Goal: Transaction & Acquisition: Purchase product/service

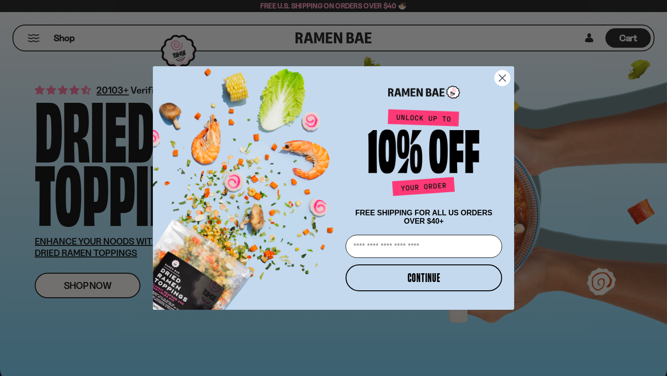
click at [504, 76] on circle "Close dialog" at bounding box center [502, 77] width 15 height 15
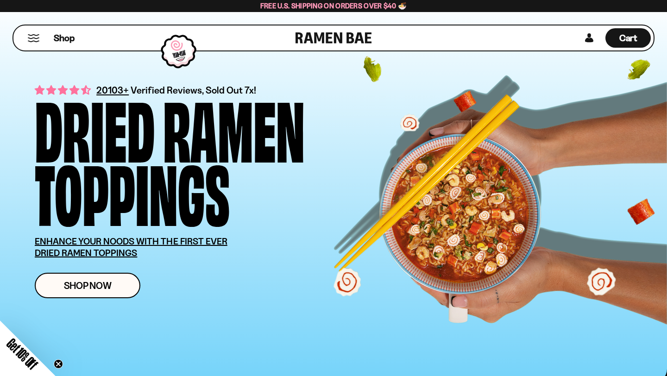
click at [339, 5] on span "Free U.S. Shipping on Orders over $40 🍜" at bounding box center [333, 5] width 147 height 9
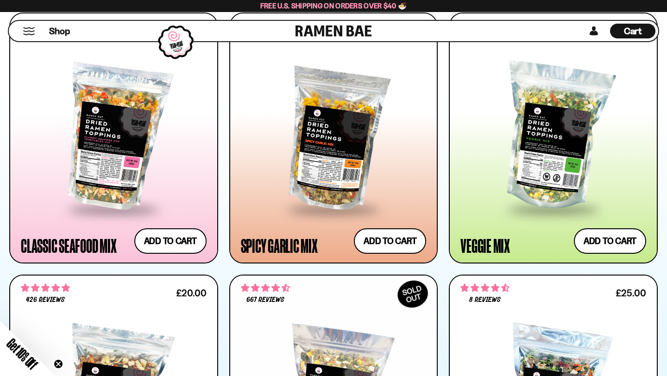
scroll to position [498, 0]
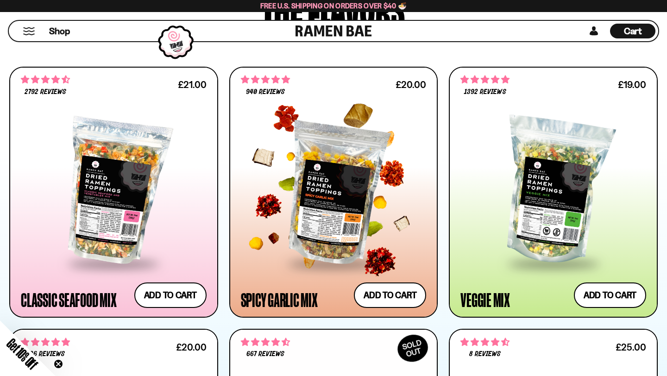
click at [307, 167] on div at bounding box center [334, 191] width 186 height 143
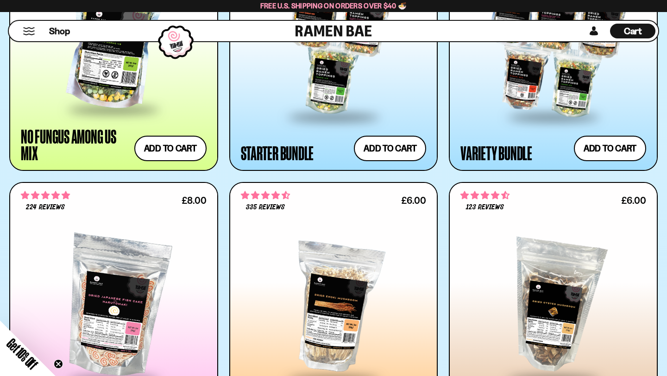
scroll to position [1126, 0]
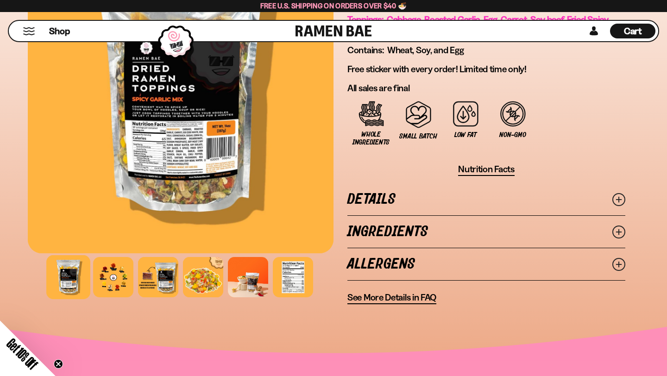
scroll to position [692, 0]
